Goal: Task Accomplishment & Management: Manage account settings

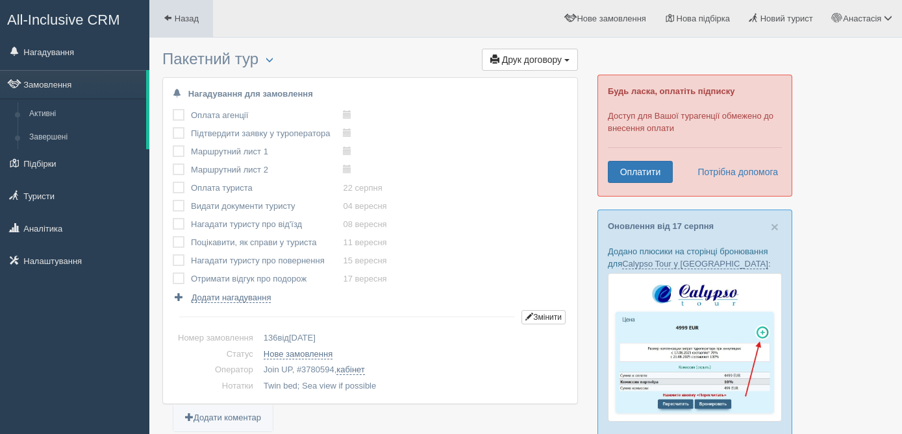
click at [190, 19] on span "Назад" at bounding box center [187, 19] width 24 height 10
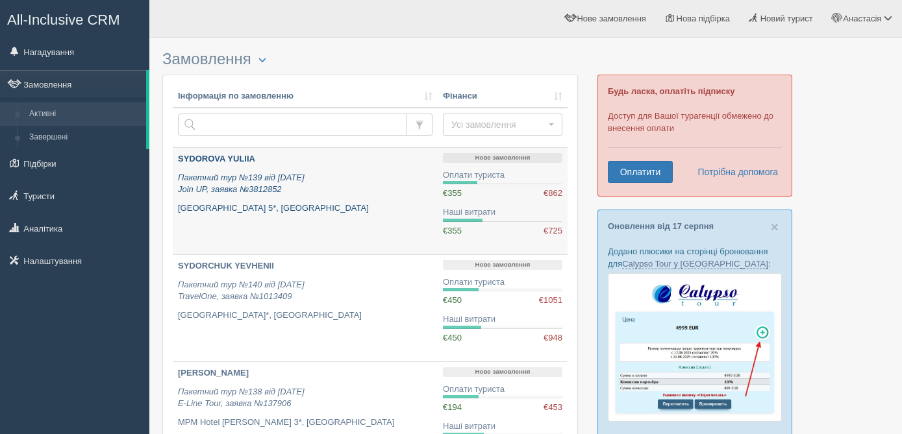
click at [382, 198] on div "SYDOROVA YULIIA Пакетний тур №139 від 15.08.2025 Join UP, заявка №3812852 Lake …" at bounding box center [305, 183] width 254 height 61
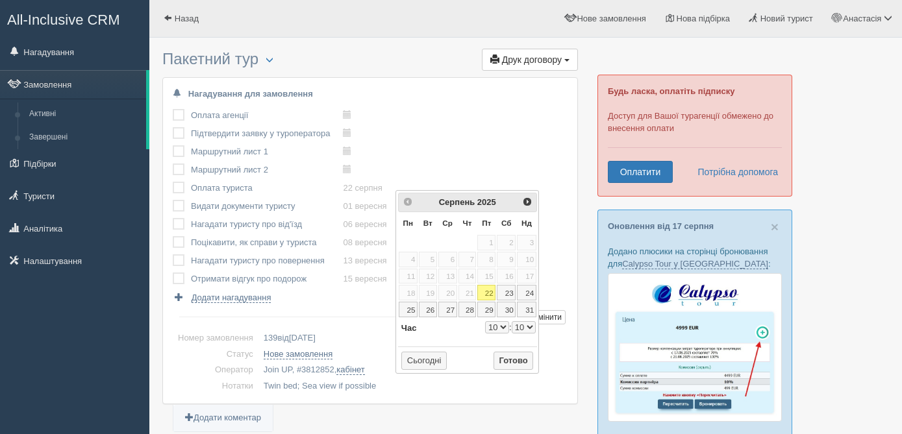
select select "10"
click at [463, 136] on div "Оплата агенції виконано! Підтвердити заявку у туроператора виконано! Маршрутний…" at bounding box center [370, 204] width 395 height 197
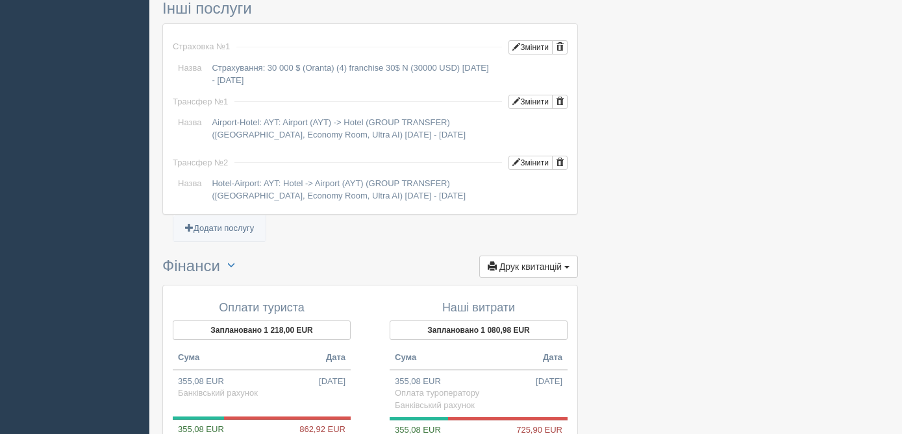
scroll to position [1360, 0]
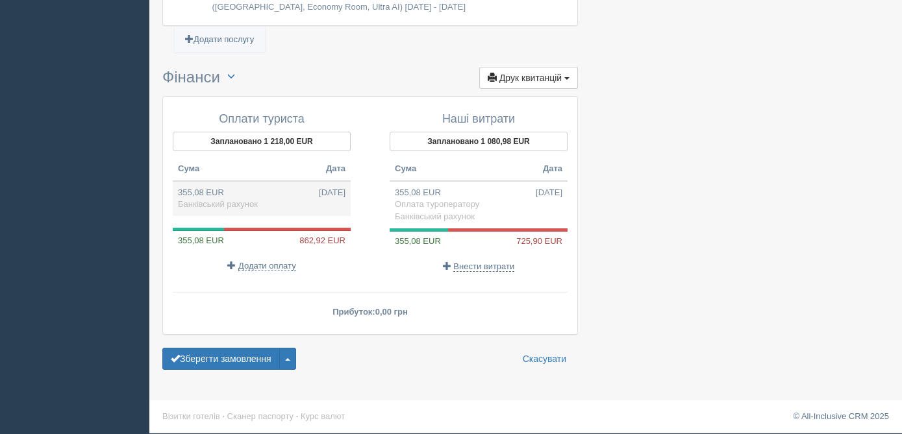
click at [264, 202] on td "355,08 EUR 09.08.2025 Банківський рахунок" at bounding box center [262, 198] width 178 height 35
type input "17200.00"
type input "48.44"
select select "1364"
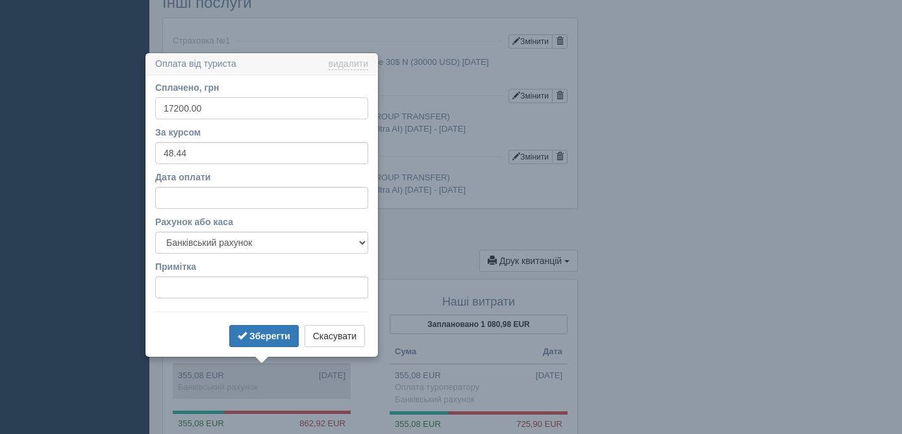
scroll to position [1230, 0]
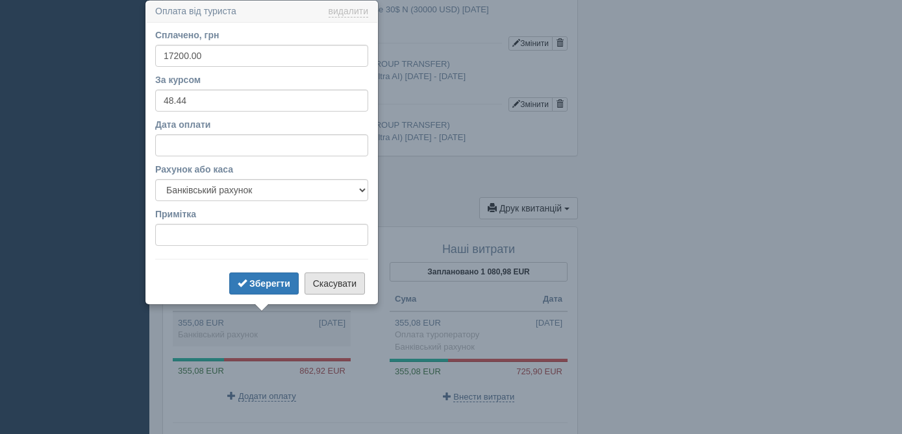
click at [336, 288] on button "Скасувати" at bounding box center [334, 284] width 60 height 22
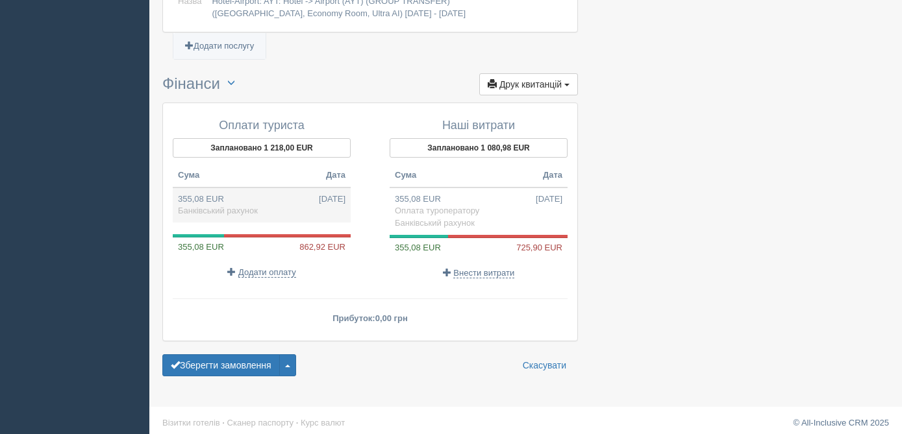
scroll to position [1355, 0]
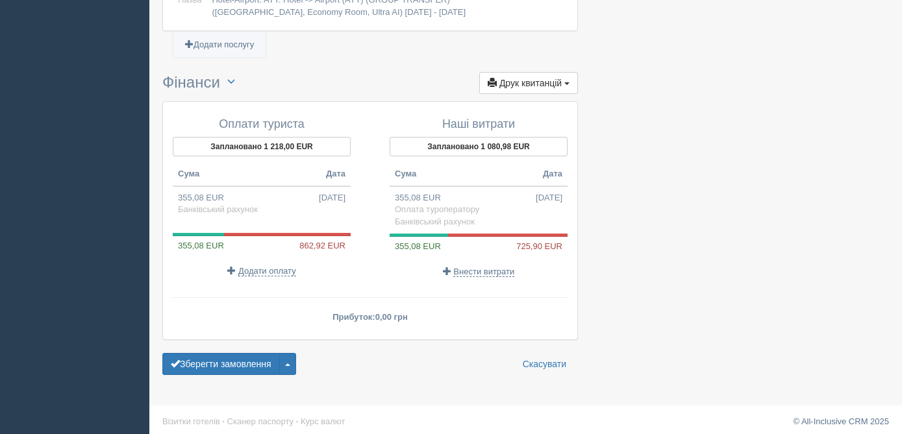
click at [262, 227] on div at bounding box center [262, 227] width 178 height 12
click at [274, 206] on td "355,08 EUR 09.08.2025 Банківський рахунок" at bounding box center [262, 203] width 178 height 35
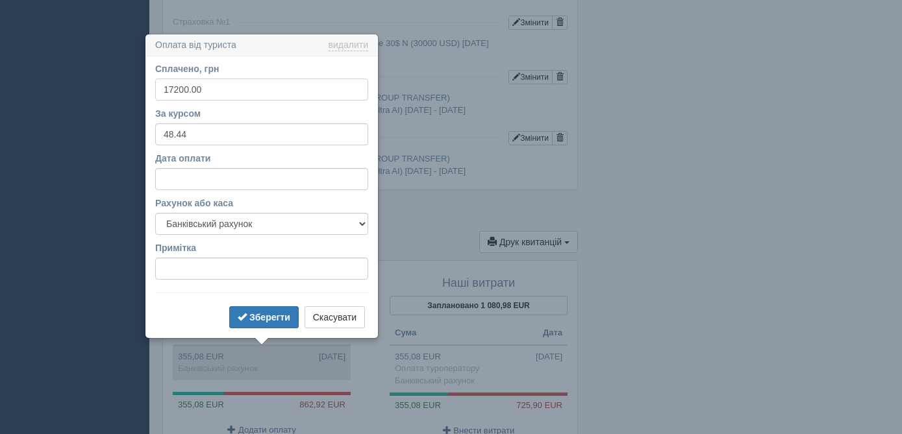
scroll to position [1230, 0]
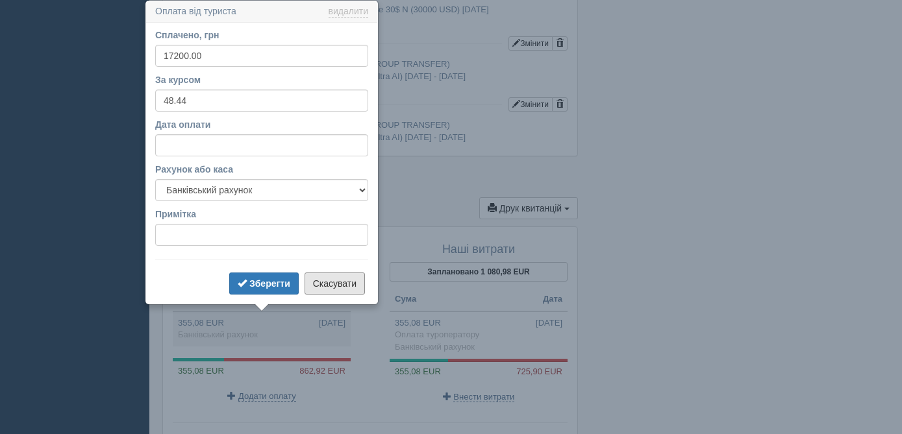
click at [332, 283] on button "Скасувати" at bounding box center [334, 284] width 60 height 22
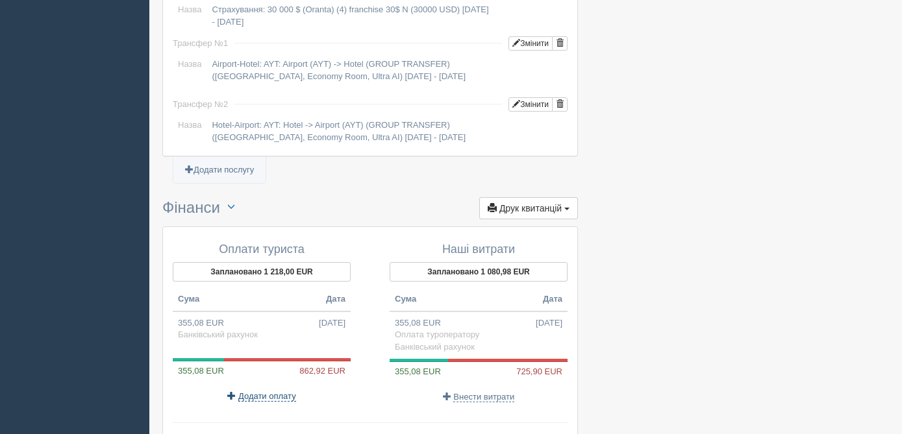
click at [273, 395] on span "Додати оплату" at bounding box center [267, 396] width 58 height 10
select select
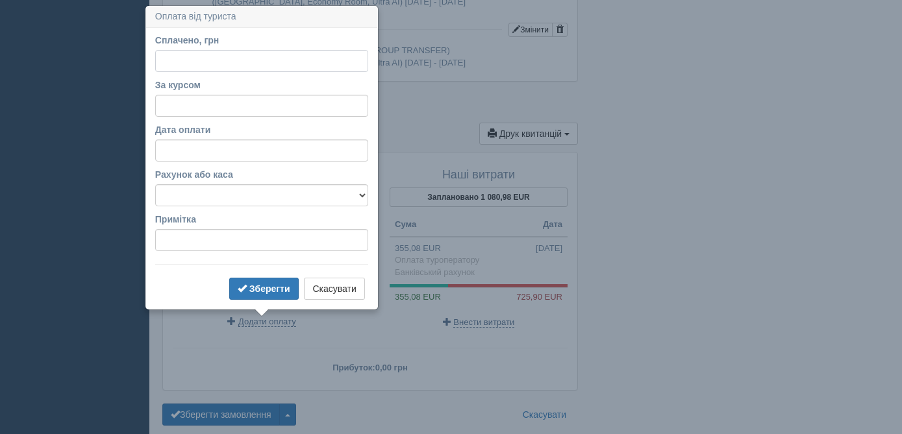
scroll to position [1309, 0]
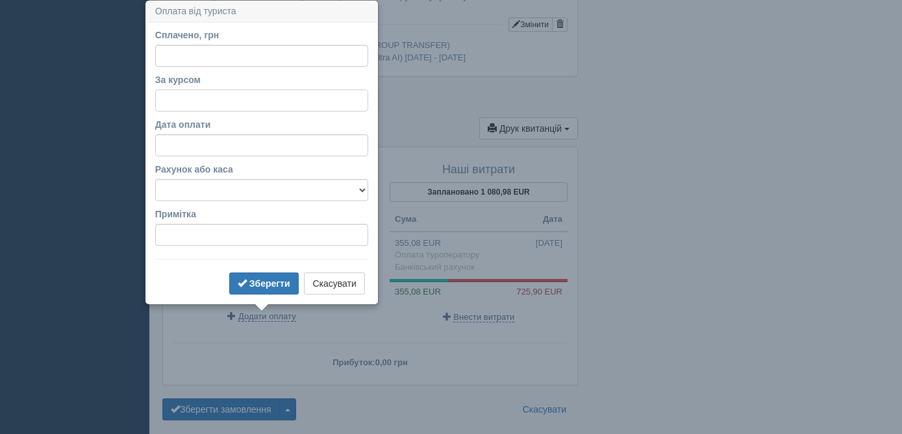
click at [179, 105] on input "За курсом" at bounding box center [261, 101] width 213 height 22
type input "48.44"
click at [182, 60] on input "Сплачено, грн" at bounding box center [261, 56] width 213 height 22
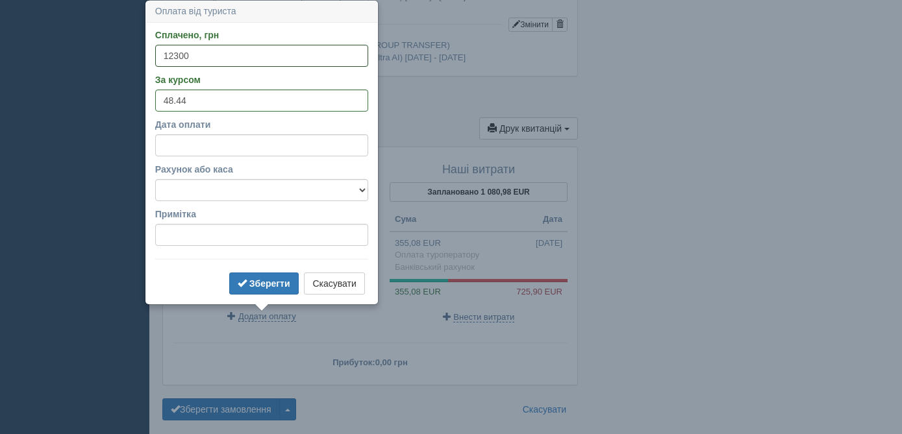
type input "12300"
click at [206, 187] on select "Банківський рахунок Готівкова каса" at bounding box center [261, 190] width 213 height 22
select select "1364"
click at [273, 282] on b "Зберегти" at bounding box center [269, 283] width 41 height 10
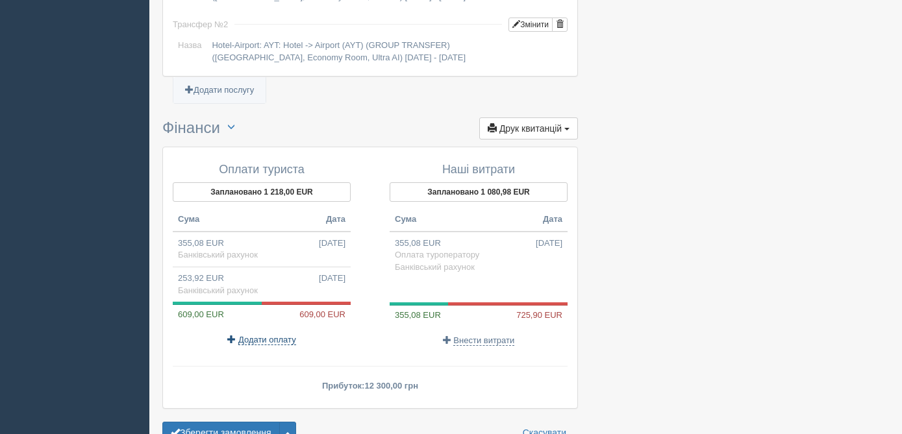
click at [269, 344] on span "Додати оплату" at bounding box center [267, 340] width 58 height 10
select select
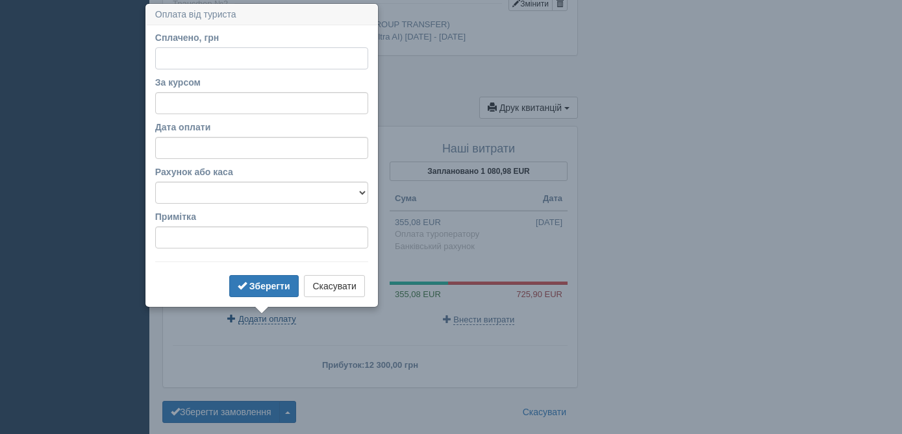
scroll to position [1333, 0]
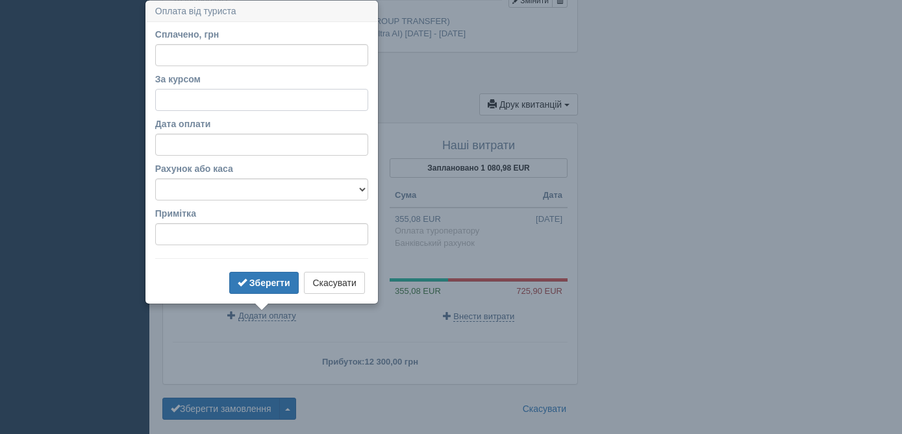
click at [177, 99] on input "За курсом" at bounding box center [261, 100] width 213 height 22
type input "48.44"
click at [192, 56] on input "Сплачено, грн" at bounding box center [261, 55] width 213 height 22
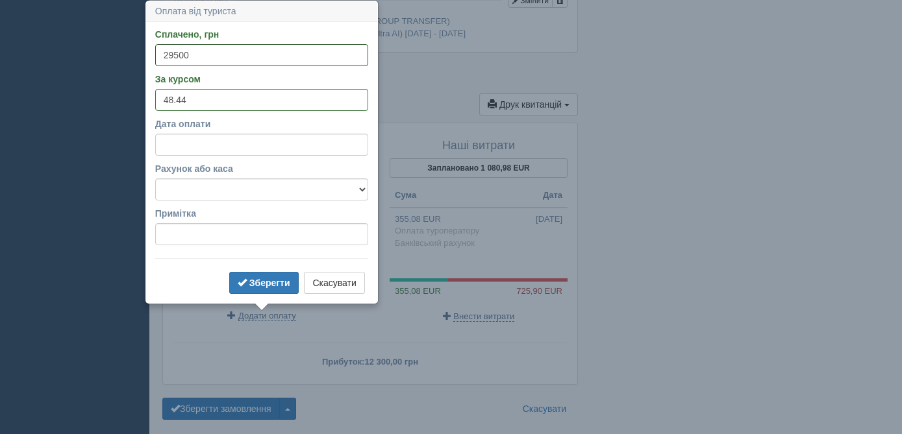
type input "29500"
click at [182, 188] on select "Банківський рахунок Готівкова каса" at bounding box center [261, 190] width 213 height 22
select select "1364"
click at [271, 285] on b "Зберегти" at bounding box center [269, 283] width 41 height 10
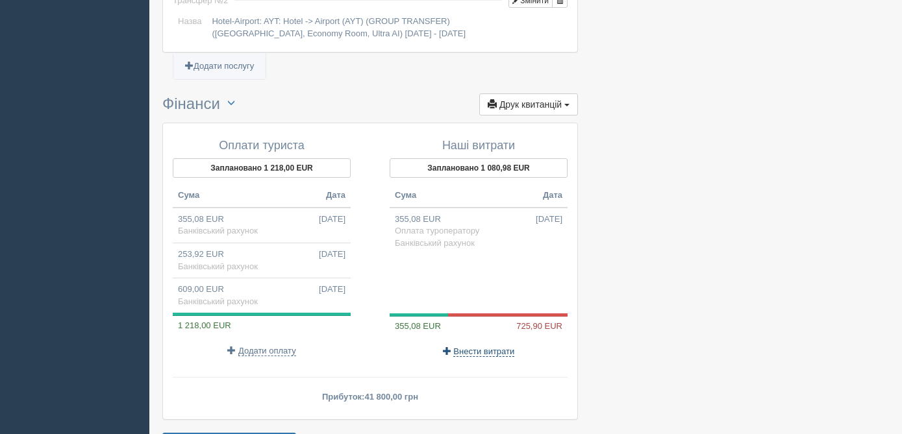
click at [483, 350] on span "Внести витрати" at bounding box center [483, 352] width 61 height 10
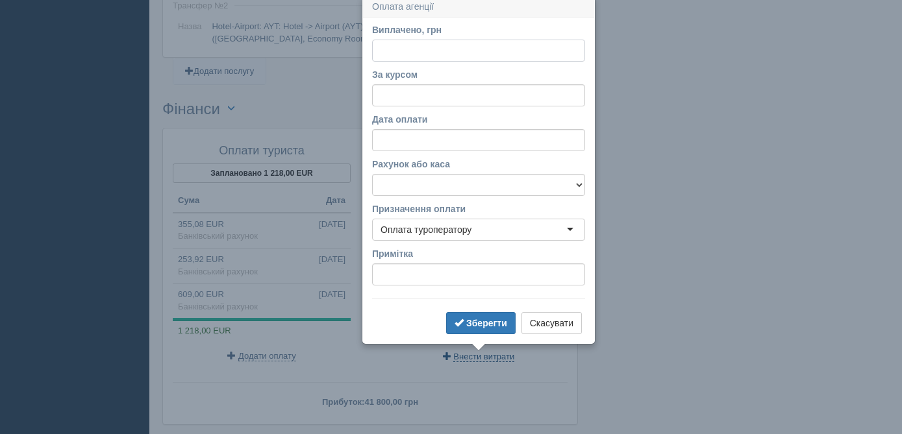
scroll to position [1324, 0]
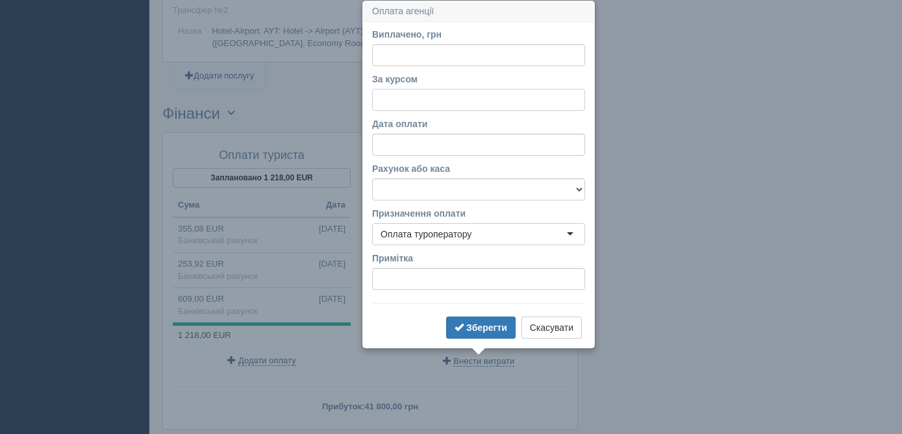
click at [402, 100] on input "За курсом" at bounding box center [478, 100] width 213 height 22
type input "47.98"
click at [401, 56] on input "Виплачено, грн" at bounding box center [478, 55] width 213 height 22
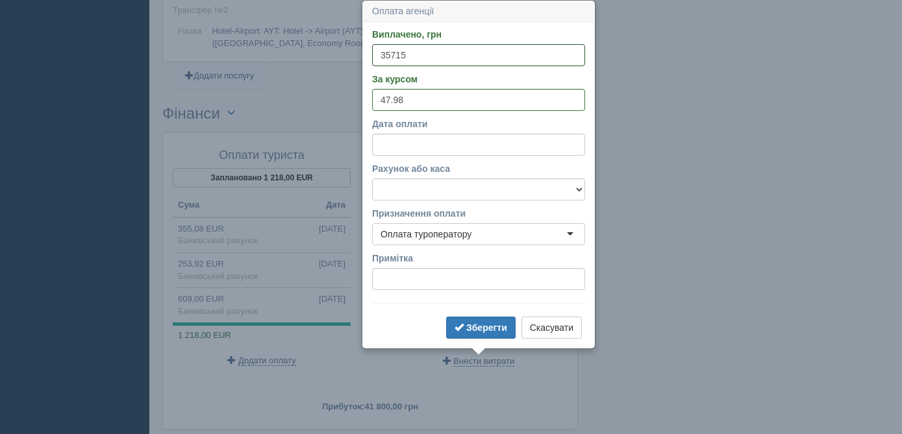
type input "35715"
click at [399, 189] on select "Банківський рахунок Готівкова каса" at bounding box center [478, 190] width 213 height 22
select select "1364"
click at [478, 331] on b "Зберегти" at bounding box center [486, 328] width 41 height 10
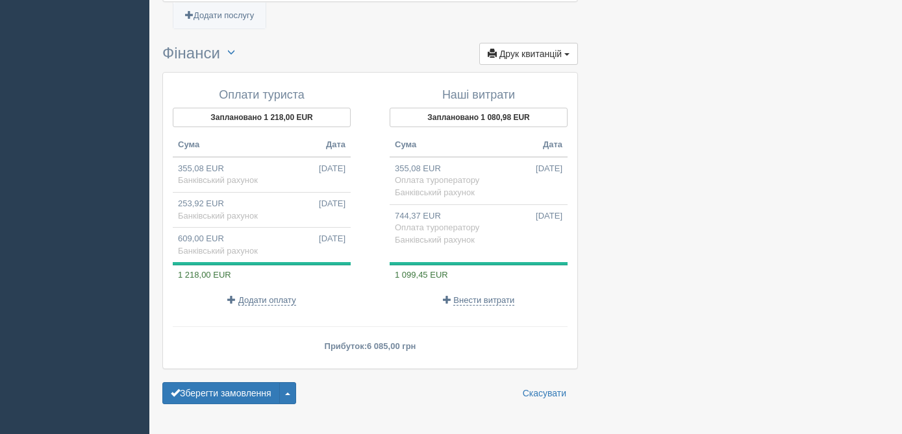
scroll to position [1385, 0]
click at [229, 393] on button "Зберегти замовлення" at bounding box center [221, 393] width 118 height 22
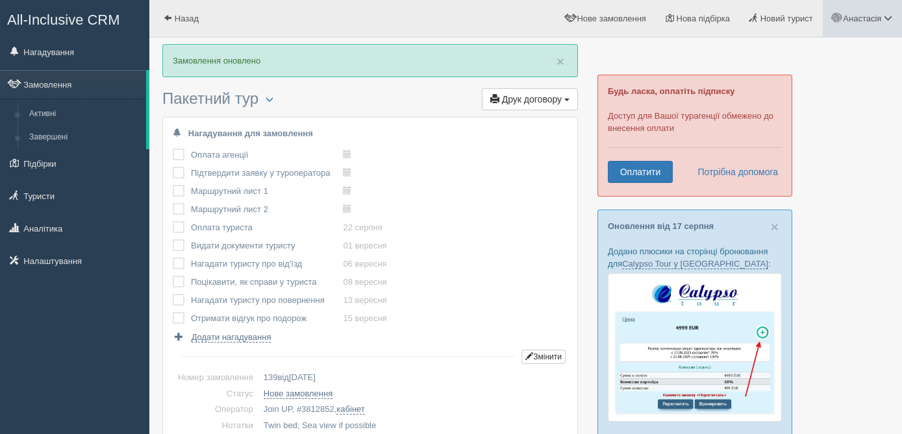
click at [866, 23] on span "Анастасія" at bounding box center [862, 19] width 38 height 10
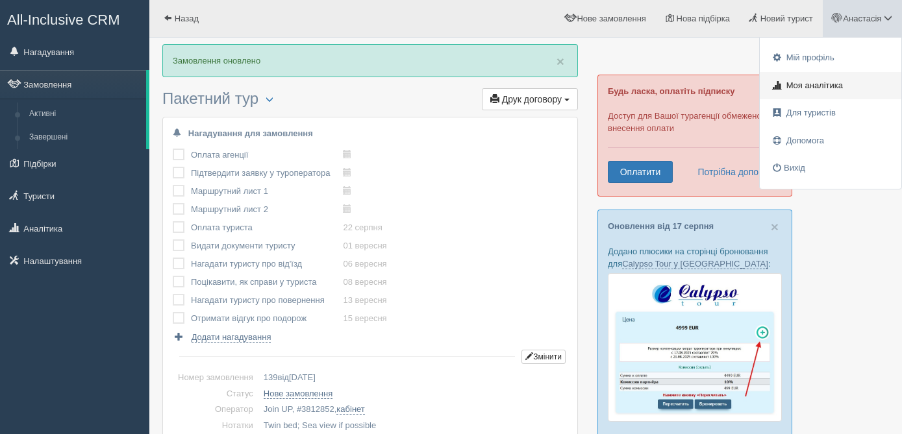
click at [807, 91] on link "Моя аналітика" at bounding box center [831, 86] width 142 height 28
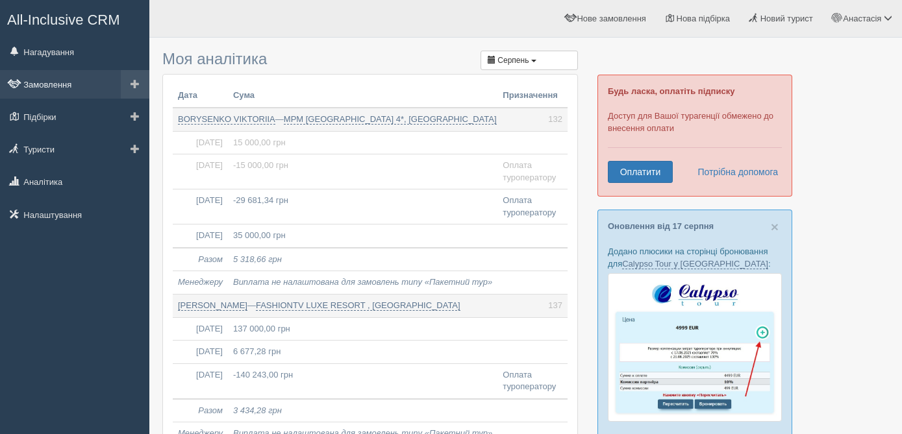
click at [83, 86] on link "Замовлення" at bounding box center [74, 84] width 149 height 29
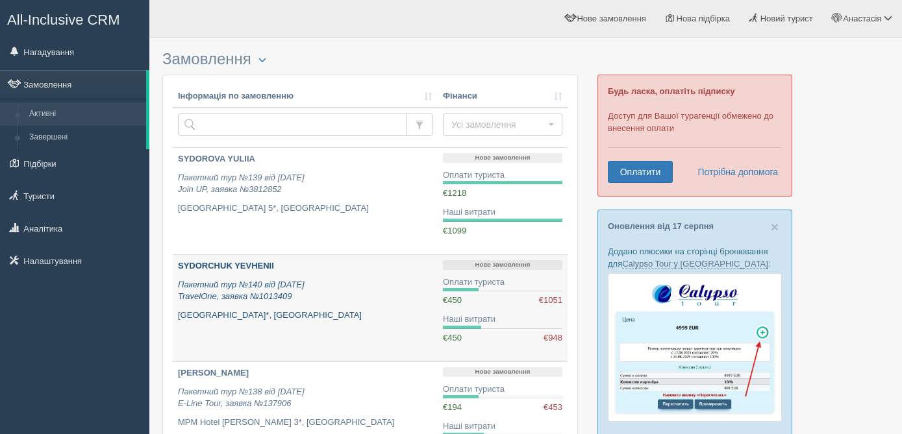
click at [381, 310] on div "SYDORCHUK YEVHENII Пакетний тур №140 від 14.08.2025 TravelOne, заявка №1013409 …" at bounding box center [305, 290] width 254 height 61
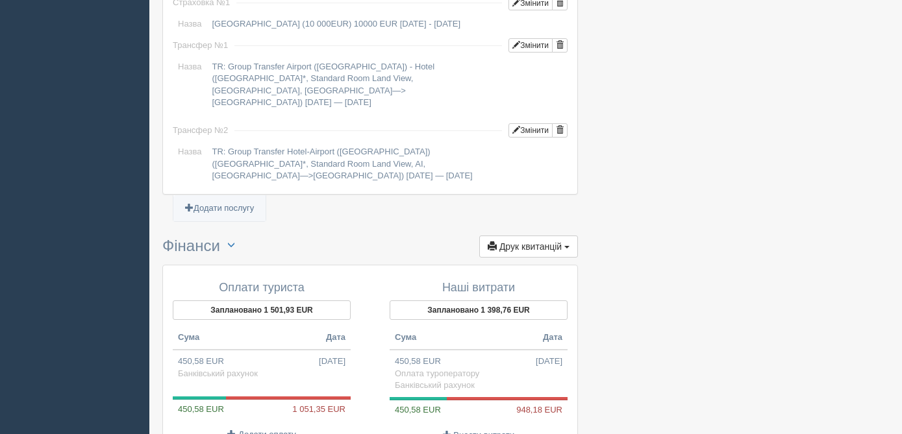
scroll to position [1385, 0]
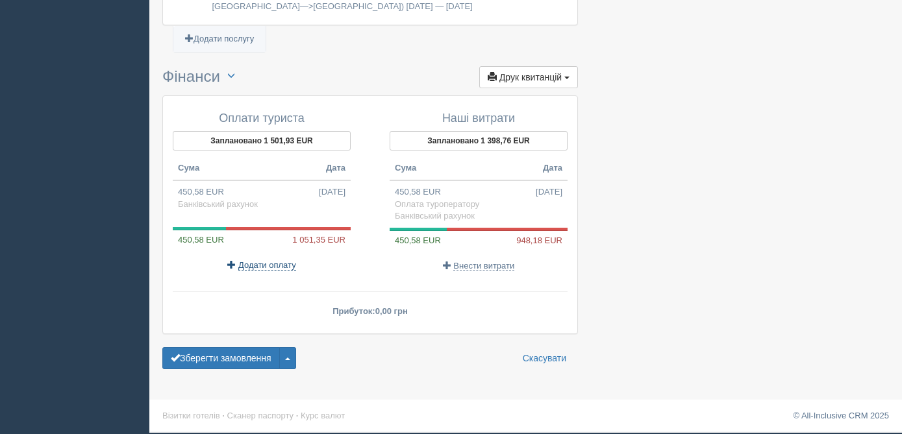
click at [269, 265] on span "Додати оплату" at bounding box center [267, 265] width 58 height 10
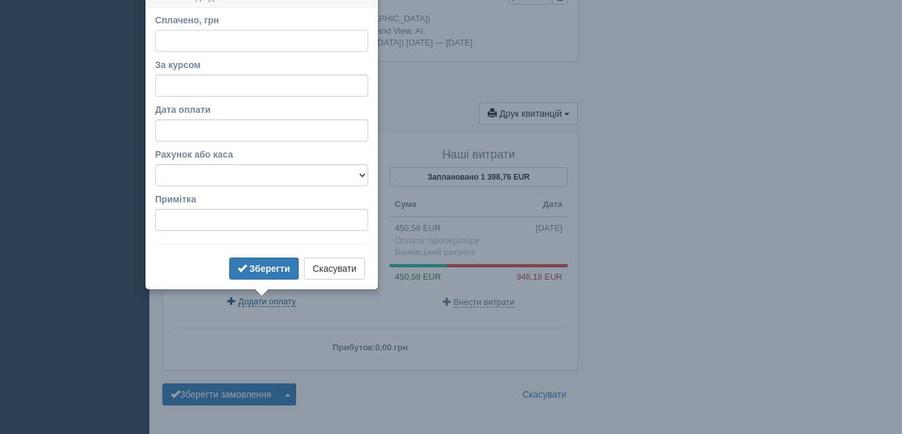
scroll to position [1334, 0]
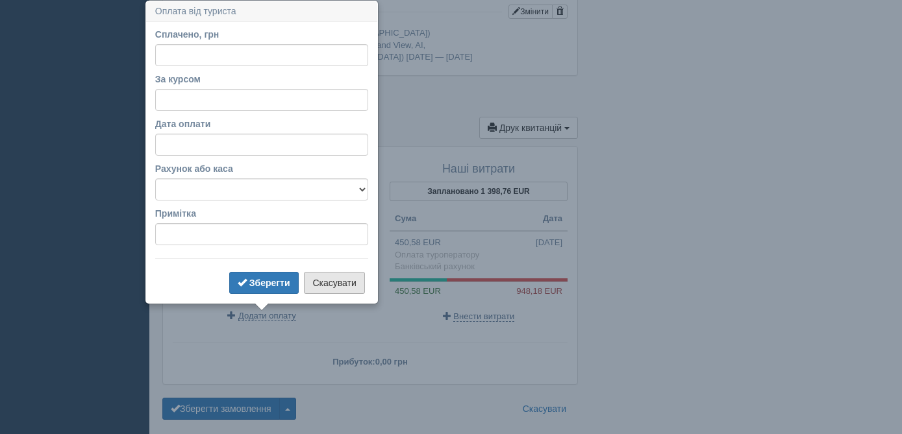
click at [336, 280] on button "Скасувати" at bounding box center [334, 283] width 60 height 22
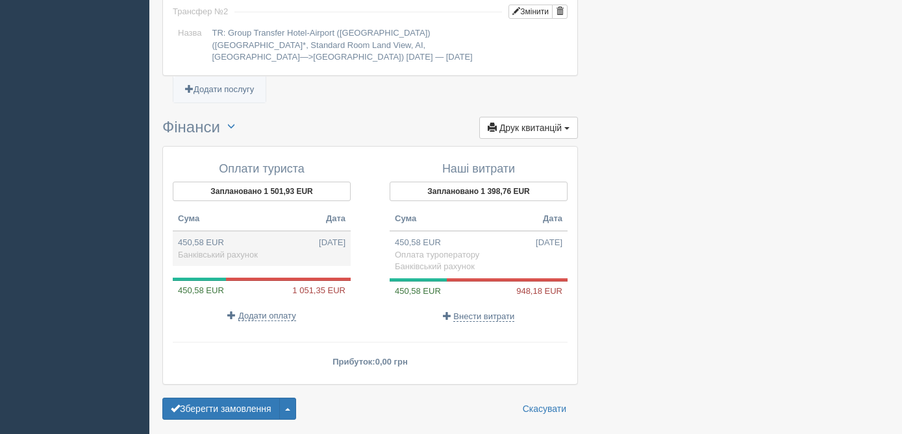
click at [253, 238] on td "450,58 EUR 17.08.2025 Банківський рахунок" at bounding box center [262, 248] width 178 height 35
type input "22200.00"
type input "49.27"
select select "1364"
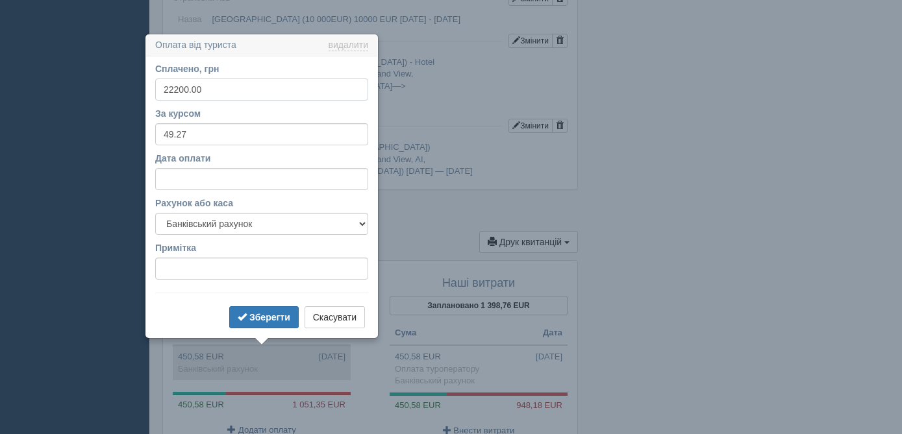
scroll to position [1254, 0]
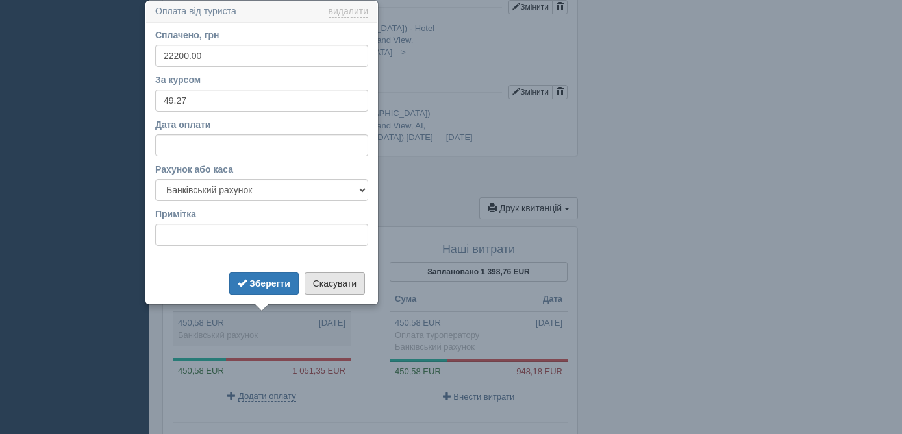
click at [338, 280] on button "Скасувати" at bounding box center [334, 284] width 60 height 22
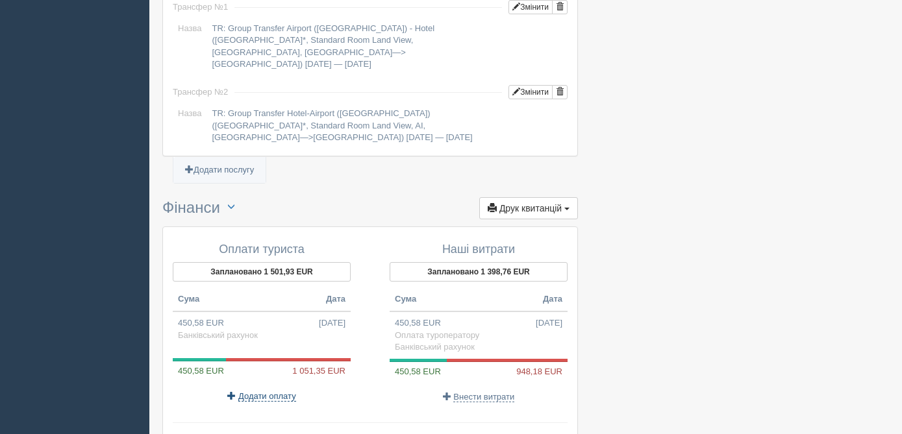
click at [275, 395] on span "Додати оплату" at bounding box center [267, 396] width 58 height 10
select select
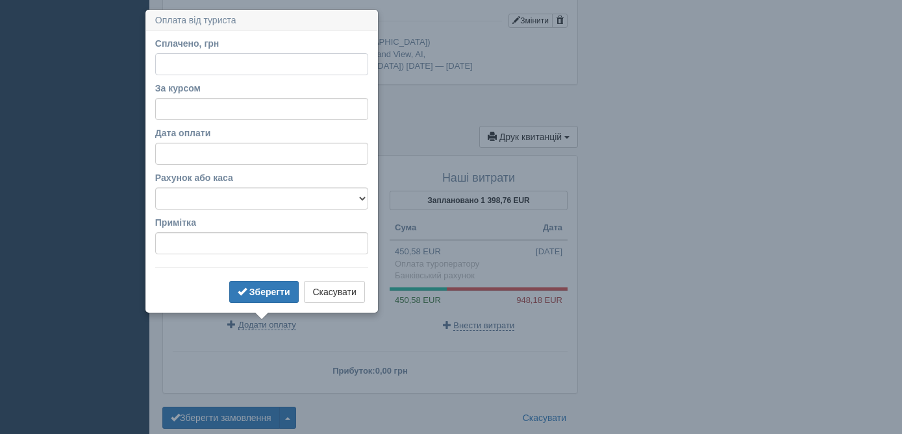
scroll to position [1334, 0]
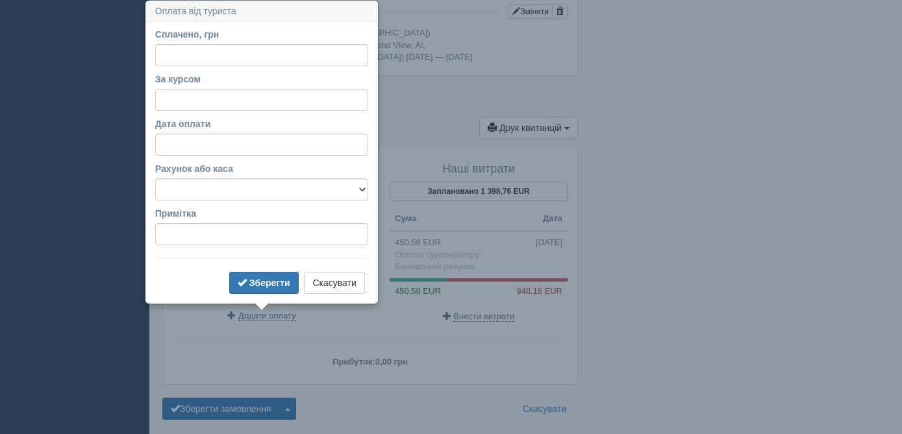
click at [171, 103] on input "За курсом" at bounding box center [261, 100] width 213 height 22
type input "49.27"
click at [188, 53] on input "Сплачено, грн" at bounding box center [261, 55] width 213 height 22
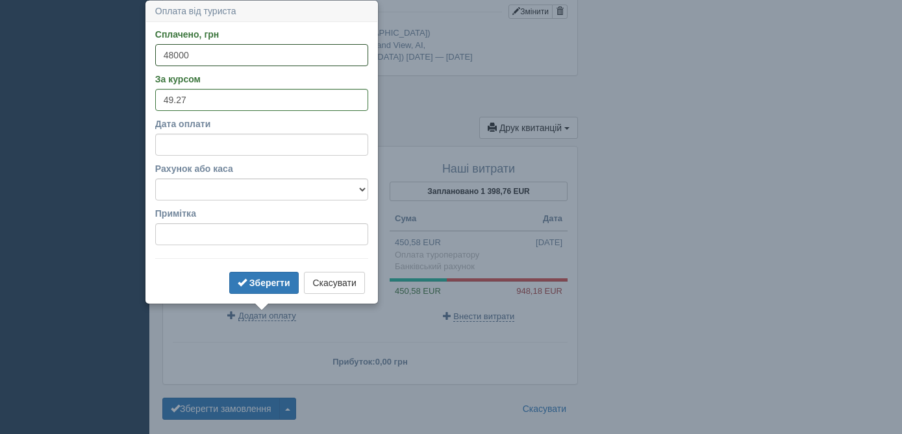
type input "48000"
click at [193, 191] on select "Банківський рахунок Готівкова каса" at bounding box center [261, 190] width 213 height 22
select select "1364"
click at [276, 288] on button "Зберегти" at bounding box center [263, 283] width 69 height 22
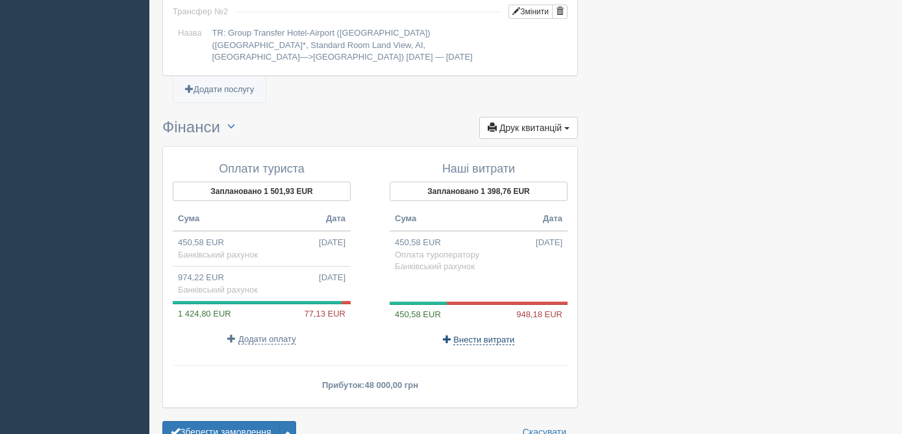
click at [482, 342] on span "Внести витрати" at bounding box center [483, 340] width 61 height 10
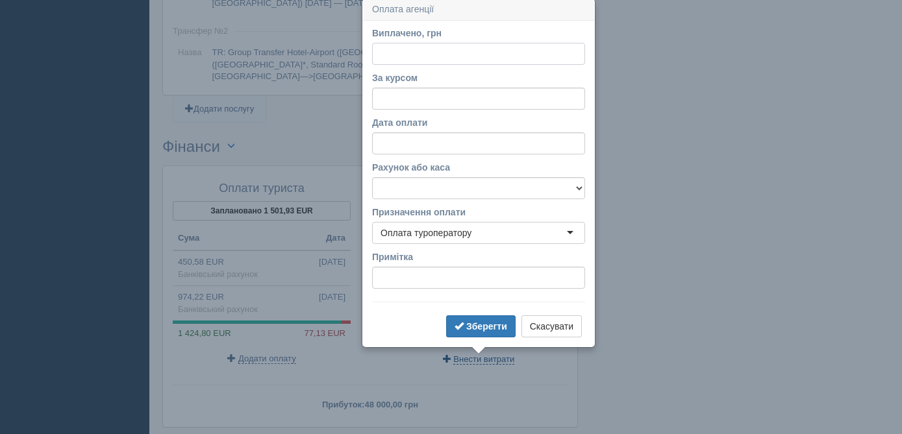
scroll to position [1313, 0]
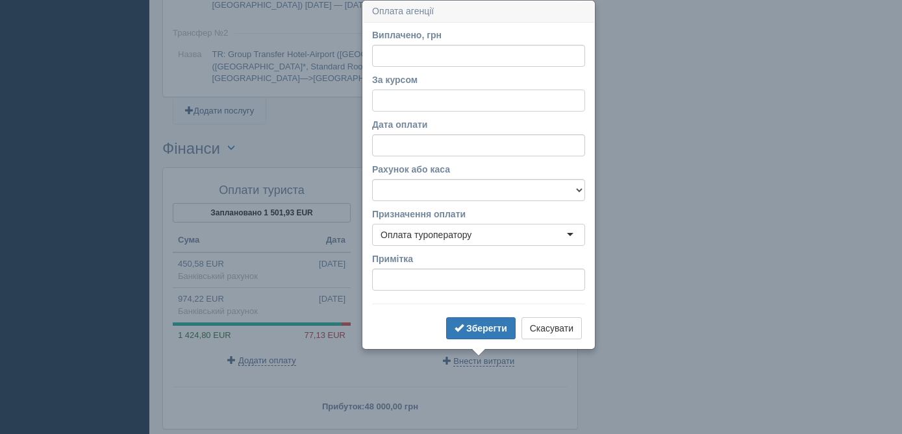
click at [410, 101] on input "За курсом" at bounding box center [478, 101] width 213 height 22
type input "48.79"
click at [403, 57] on input "Виплачено, грн" at bounding box center [478, 56] width 213 height 22
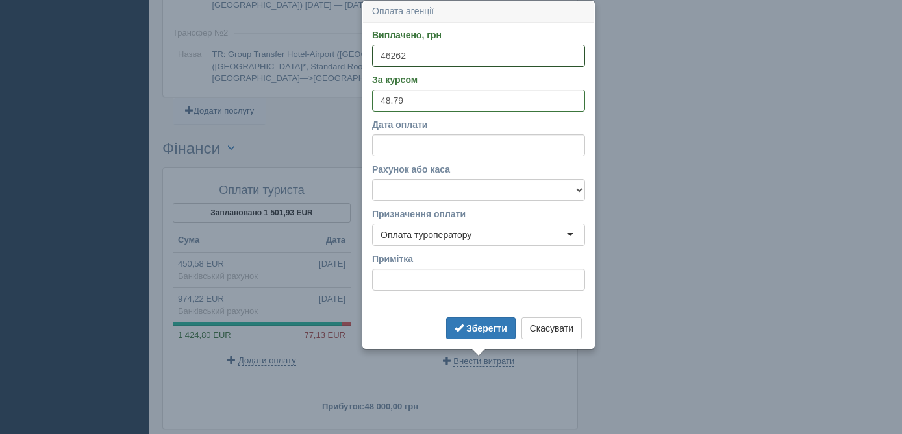
type input "46262"
click at [427, 193] on select "Банківський рахунок Готівкова каса" at bounding box center [478, 190] width 213 height 22
select select "1364"
click at [483, 327] on b "Зберегти" at bounding box center [486, 328] width 41 height 10
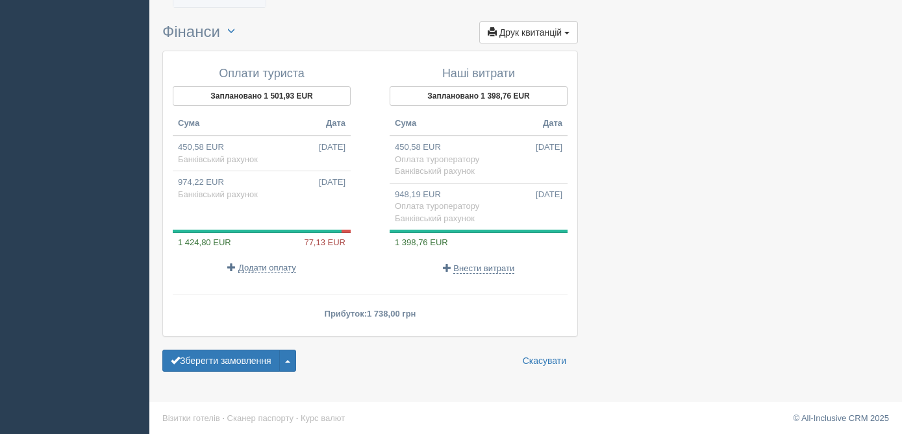
scroll to position [1431, 0]
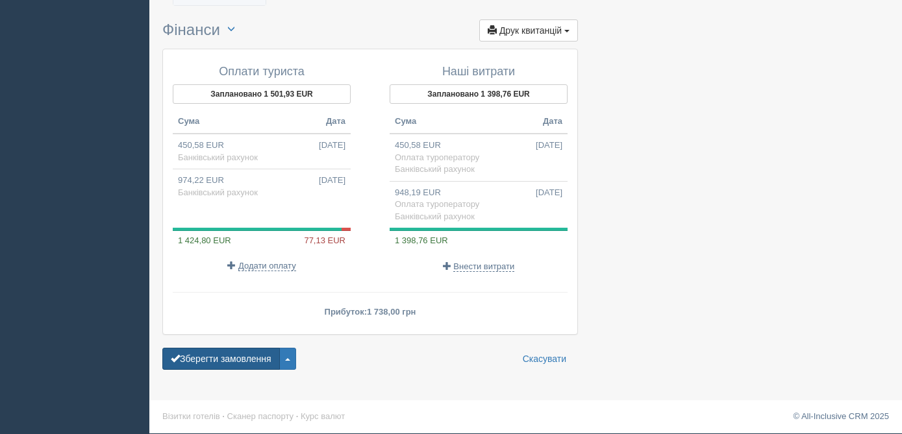
click at [239, 358] on button "Зберегти замовлення" at bounding box center [221, 359] width 118 height 22
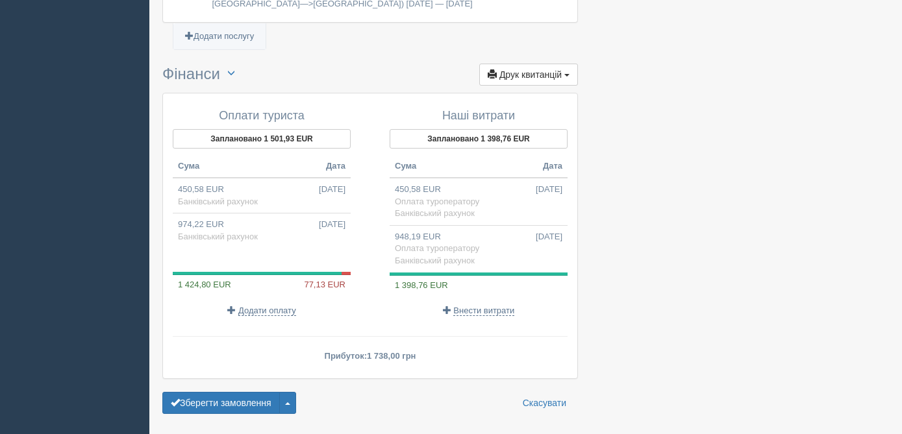
scroll to position [1471, 0]
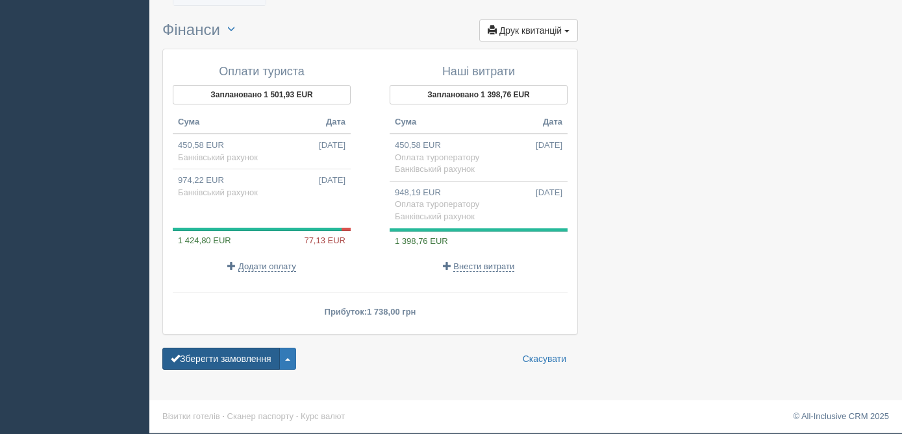
click at [235, 358] on button "Зберегти замовлення" at bounding box center [221, 359] width 118 height 22
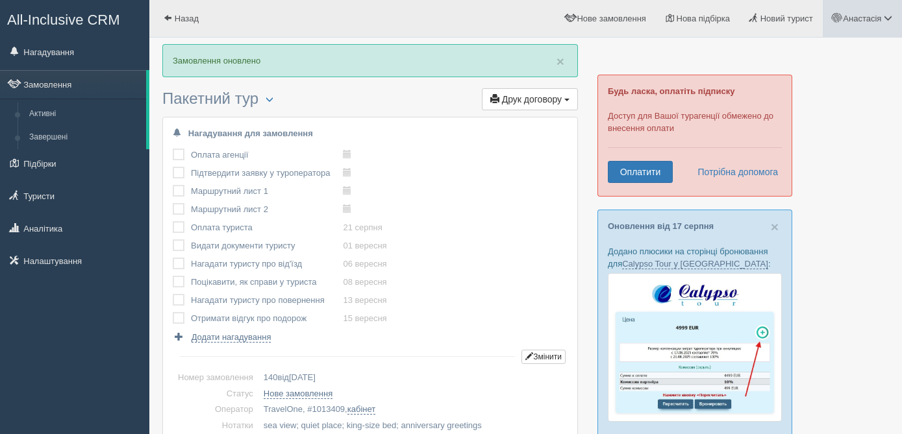
click at [862, 21] on span "Анастасія" at bounding box center [862, 19] width 38 height 10
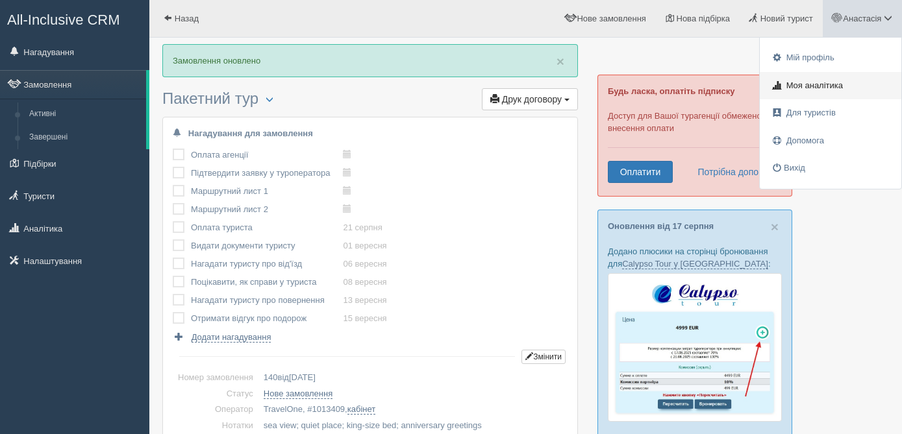
click at [808, 93] on link "Моя аналітика" at bounding box center [831, 86] width 142 height 28
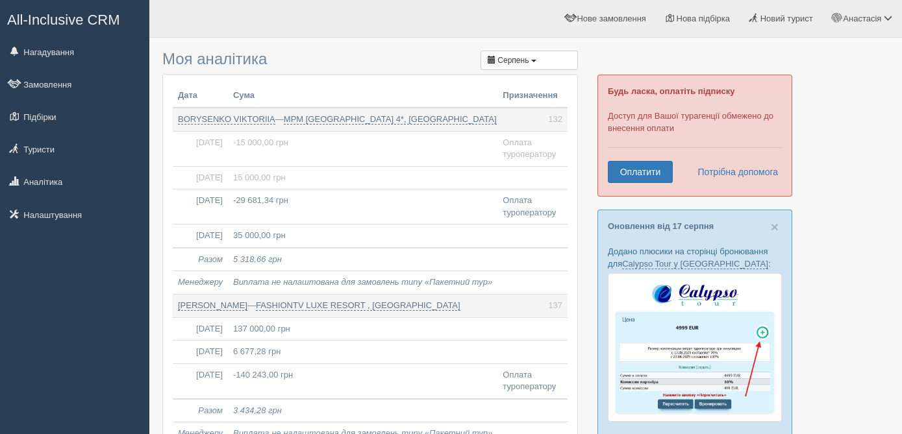
scroll to position [656, 0]
